Goal: Information Seeking & Learning: Learn about a topic

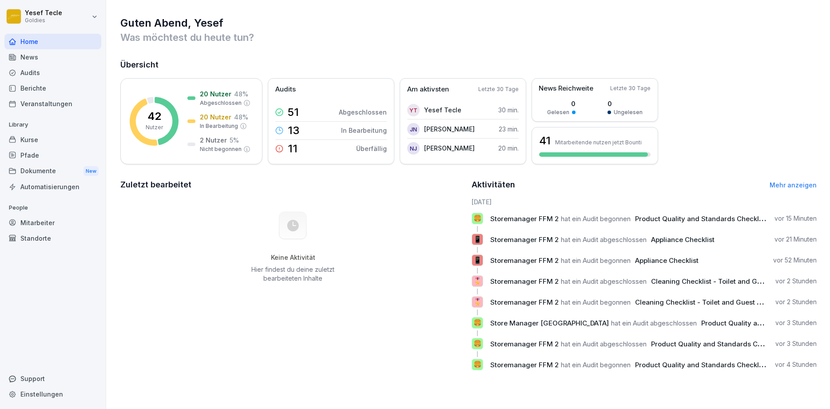
click at [830, 189] on div "Guten Abend, [PERSON_NAME] Was möchtest du [DATE] tun? Übersicht 42 Nutzer 20 N…" at bounding box center [468, 197] width 724 height 394
click at [801, 189] on div "Aktivitäten Mehr anzeigen" at bounding box center [644, 185] width 345 height 12
click at [801, 179] on div "Aktivitäten Mehr anzeigen" at bounding box center [644, 185] width 345 height 12
click at [799, 181] on link "Mehr anzeigen" at bounding box center [793, 185] width 47 height 8
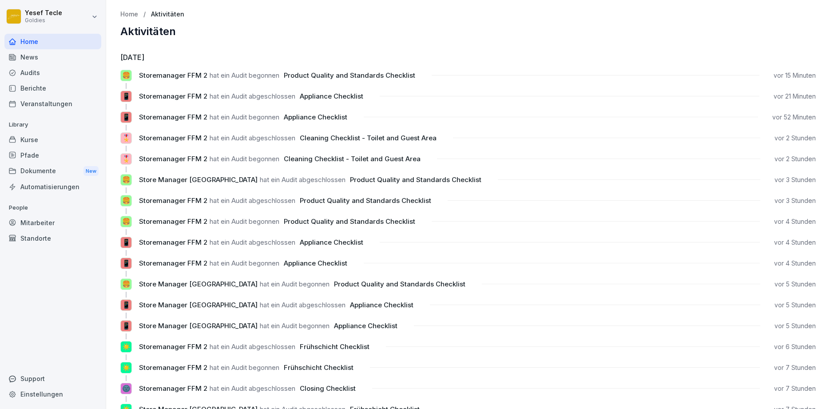
click at [31, 57] on div "News" at bounding box center [52, 57] width 97 height 16
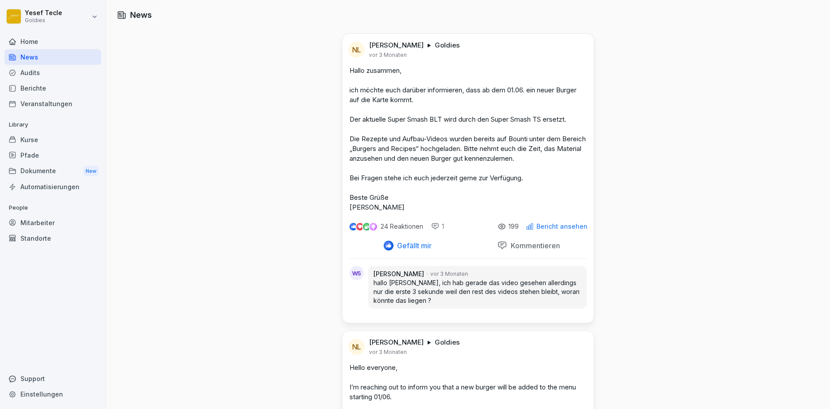
click at [32, 6] on html "Yesef Tecle Goldies Home News Audits Berichte Veranstaltungen Library Kurse Pfa…" at bounding box center [415, 204] width 830 height 409
click at [229, 56] on html "Yesef Tecle Goldies Home News Audits Berichte Veranstaltungen Library Kurse Pfa…" at bounding box center [415, 204] width 830 height 409
click at [27, 16] on html "Yesef Tecle Goldies Home News Audits Berichte Veranstaltungen Library Kurse Pfa…" at bounding box center [415, 204] width 830 height 409
click at [28, 18] on html "Yesef Tecle Goldies Home News Audits Berichte Veranstaltungen Library Kurse Pfa…" at bounding box center [415, 204] width 830 height 409
click at [61, 25] on html "Yesef Tecle Goldies Home News Audits Berichte Veranstaltungen Library Kurse Pfa…" at bounding box center [415, 204] width 830 height 409
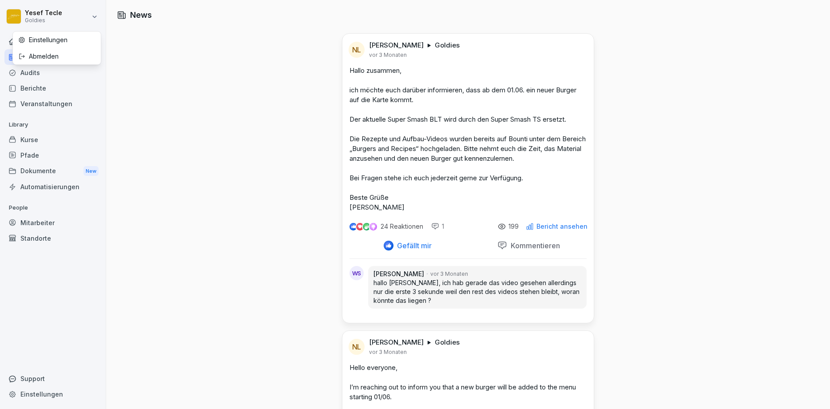
click at [165, 82] on html "Yesef Tecle Goldies Home News Audits Berichte Veranstaltungen Library Kurse Pfa…" at bounding box center [415, 204] width 830 height 409
click at [52, 32] on div at bounding box center [52, 30] width 97 height 5
click at [16, 43] on icon at bounding box center [12, 41] width 7 height 7
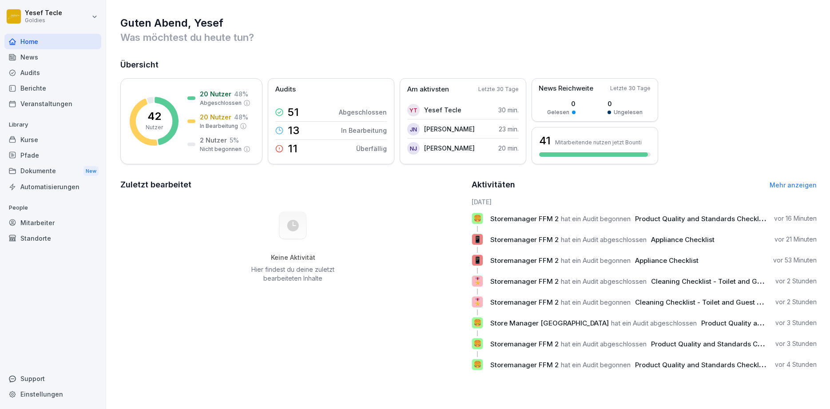
click at [31, 91] on div "Berichte" at bounding box center [52, 88] width 97 height 16
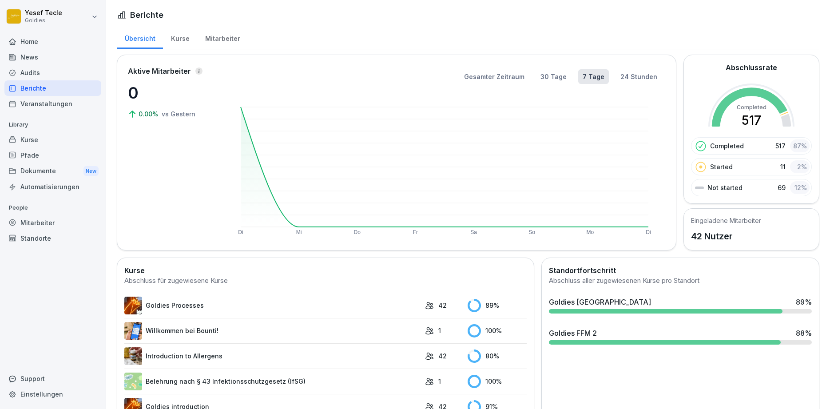
click at [41, 76] on div "Audits" at bounding box center [52, 73] width 97 height 16
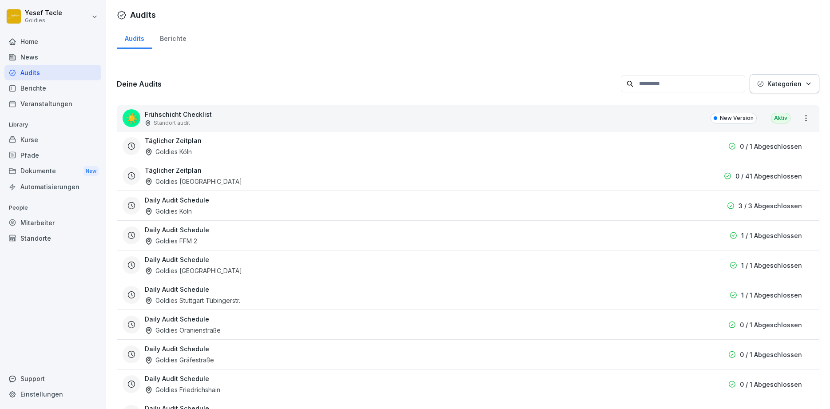
click at [178, 41] on div "Berichte" at bounding box center [173, 37] width 42 height 23
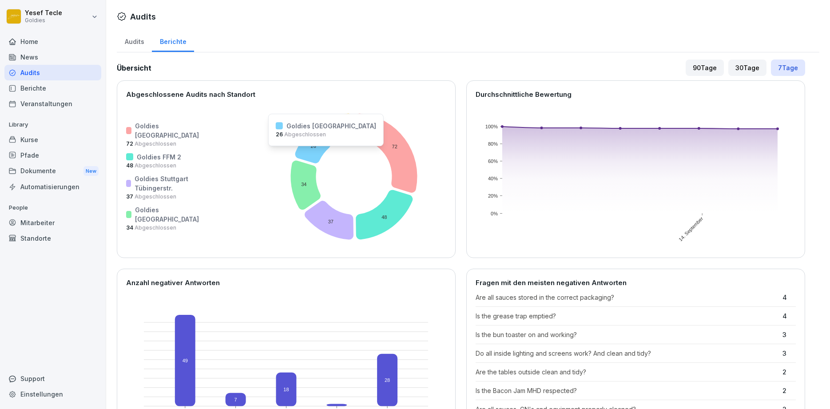
click at [295, 152] on icon at bounding box center [313, 144] width 36 height 37
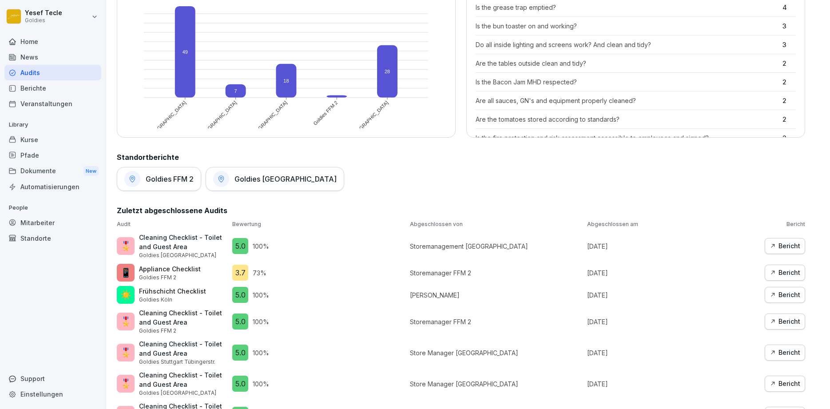
scroll to position [373, 0]
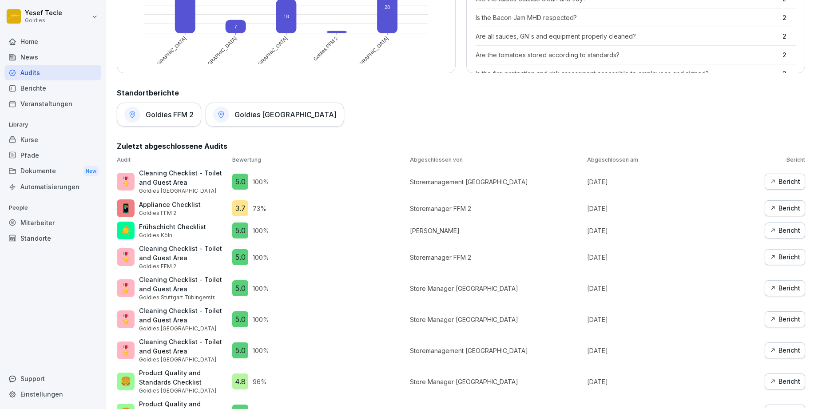
click at [149, 213] on p "Goldies FFM 2" at bounding box center [170, 213] width 62 height 8
click at [239, 208] on div "3.7" at bounding box center [240, 208] width 16 height 16
click at [783, 208] on div "Bericht" at bounding box center [785, 208] width 31 height 10
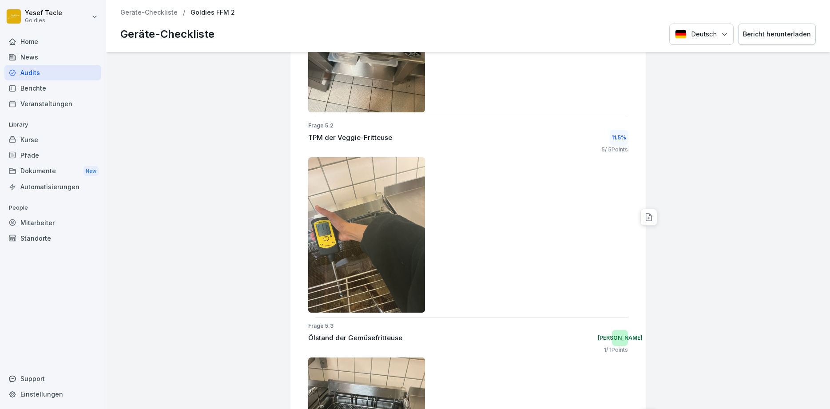
scroll to position [3625, 0]
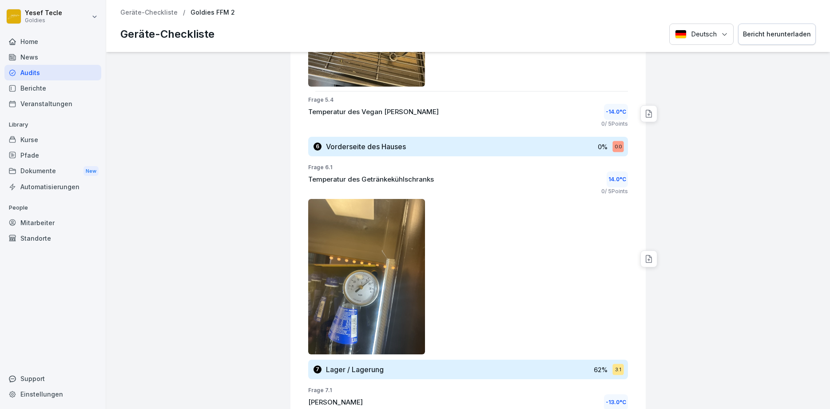
click at [551, 266] on div at bounding box center [468, 276] width 320 height 155
click at [391, 167] on p "Frage 6.1" at bounding box center [468, 167] width 320 height 8
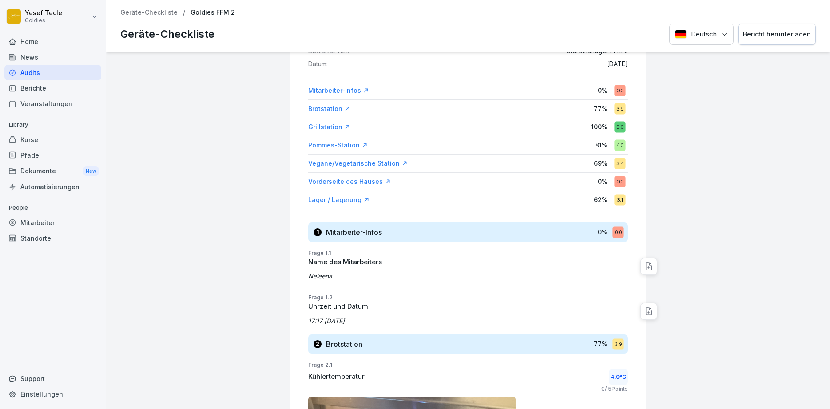
scroll to position [0, 0]
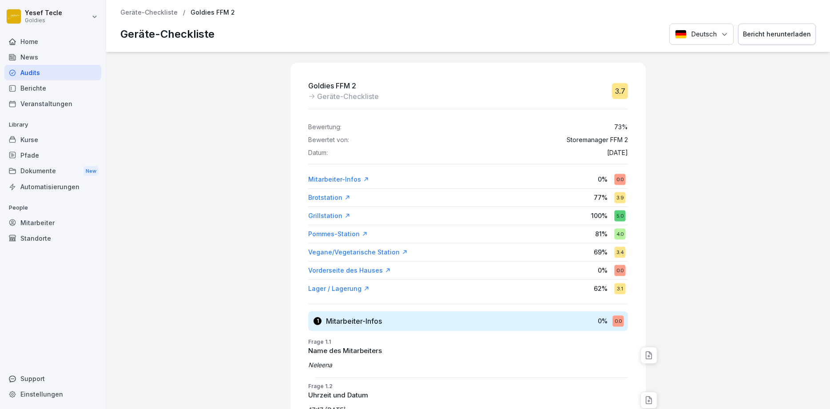
click at [355, 270] on div "Vorderseite des Hauses" at bounding box center [349, 270] width 83 height 9
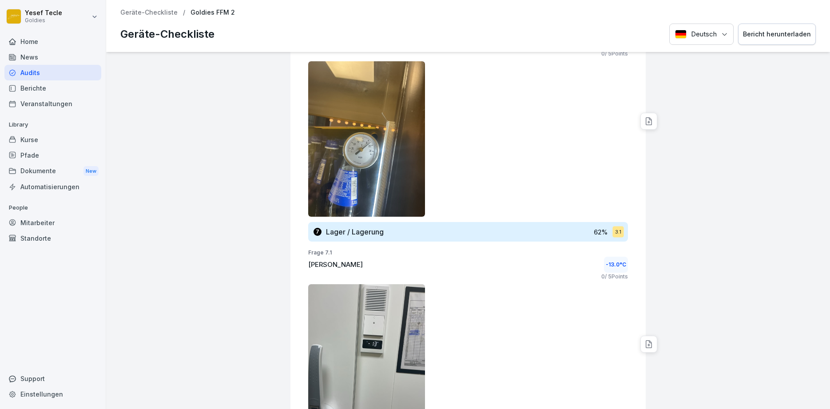
scroll to position [3496, 0]
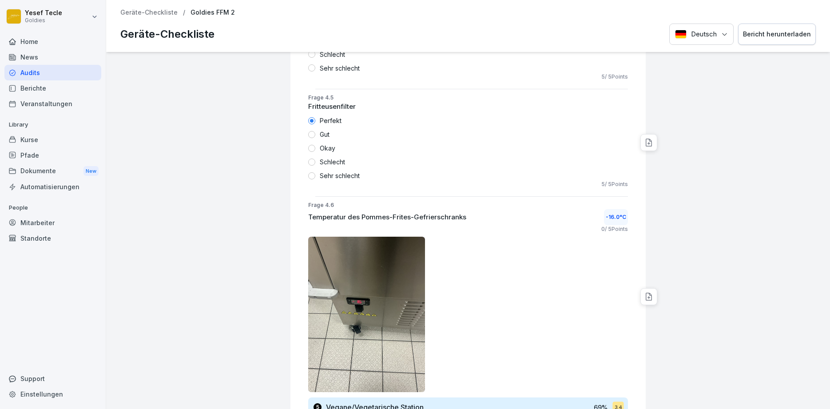
scroll to position [2803, 0]
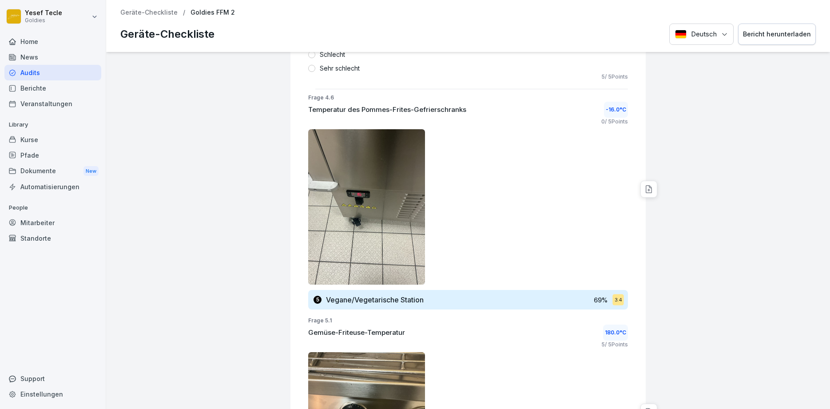
click at [388, 307] on div "5 Vegane/Vegetarische Station 69 % 3.4" at bounding box center [468, 300] width 320 height 20
click at [393, 294] on div "5 Vegane/Vegetarische Station 69 % 3.4" at bounding box center [468, 300] width 320 height 20
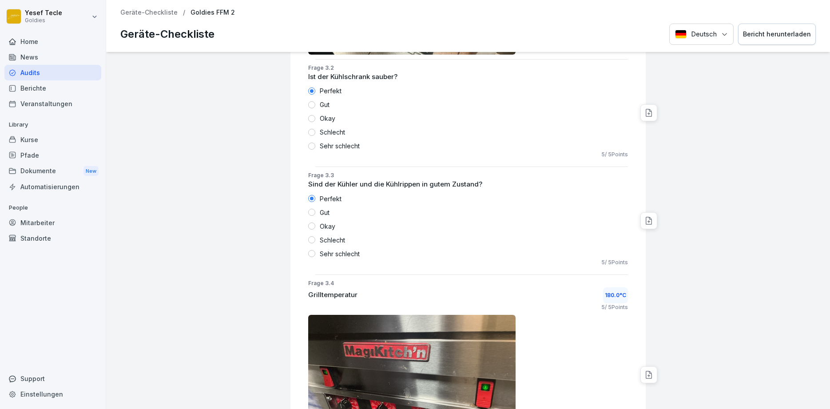
scroll to position [1151, 0]
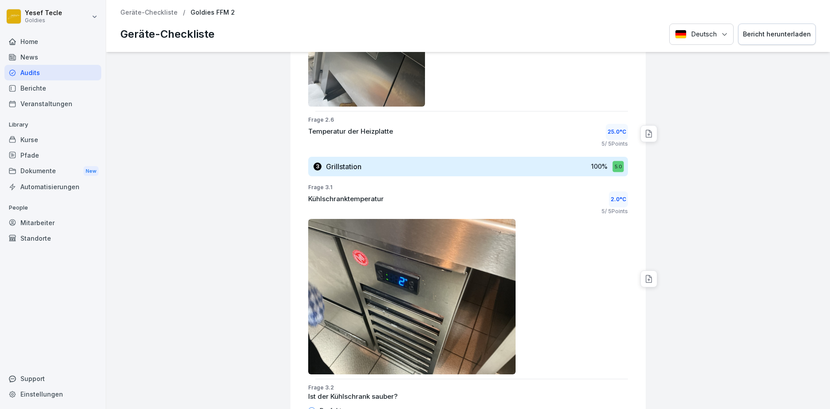
click at [23, 42] on div "Home" at bounding box center [52, 42] width 97 height 16
